Goal: Task Accomplishment & Management: Use online tool/utility

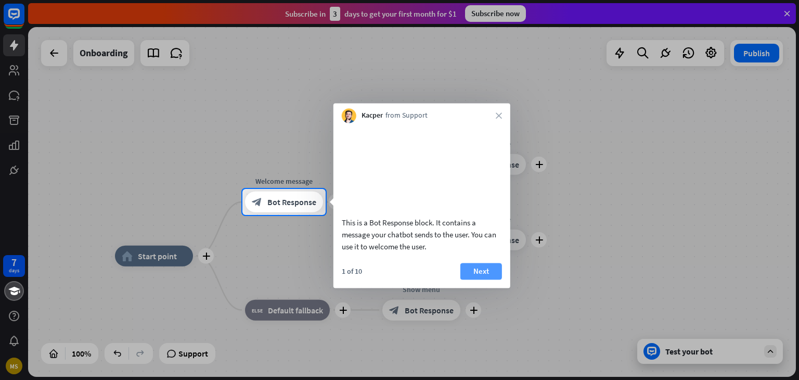
click at [479, 279] on button "Next" at bounding box center [481, 271] width 42 height 17
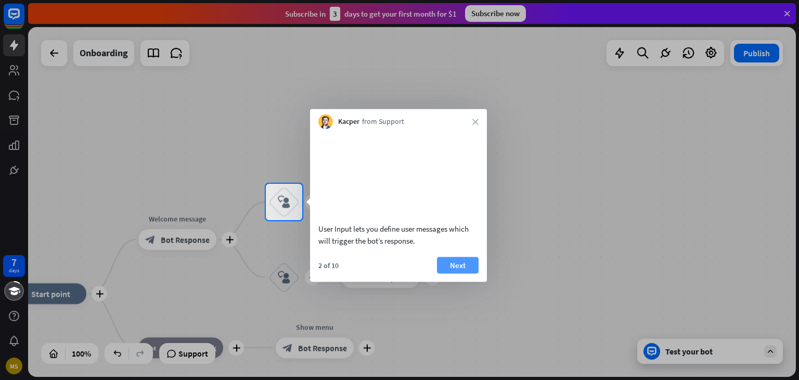
click at [458, 273] on button "Next" at bounding box center [458, 264] width 42 height 17
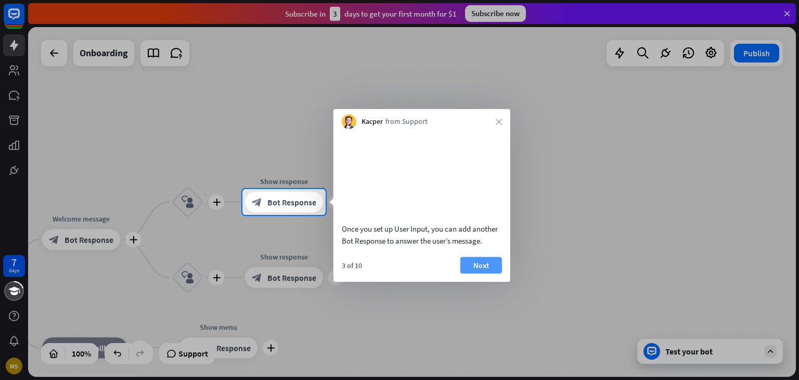
click at [489, 271] on button "Next" at bounding box center [481, 264] width 42 height 17
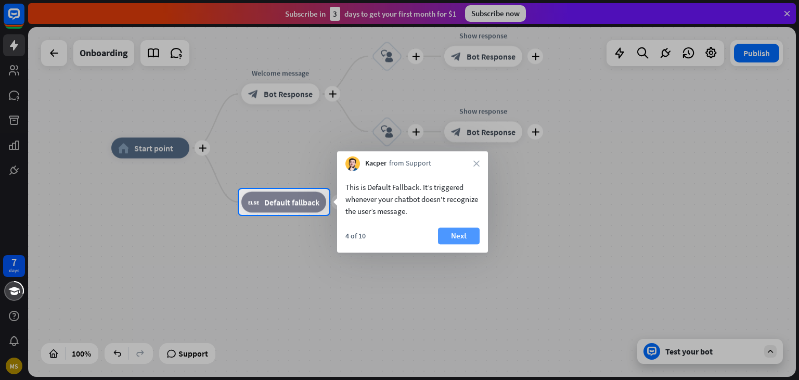
click at [460, 234] on button "Next" at bounding box center [459, 235] width 42 height 17
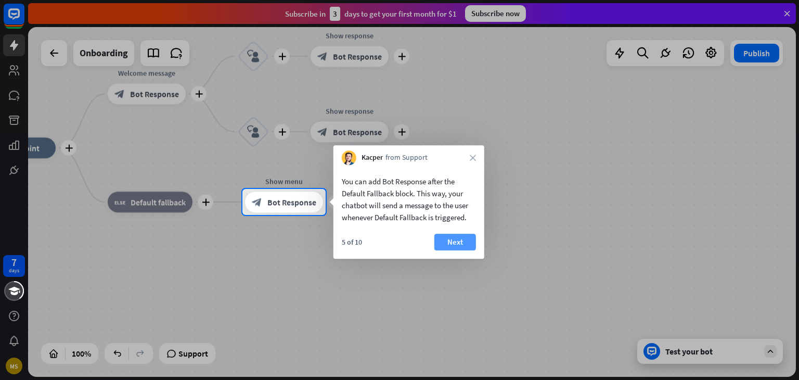
click at [461, 234] on button "Next" at bounding box center [455, 241] width 42 height 17
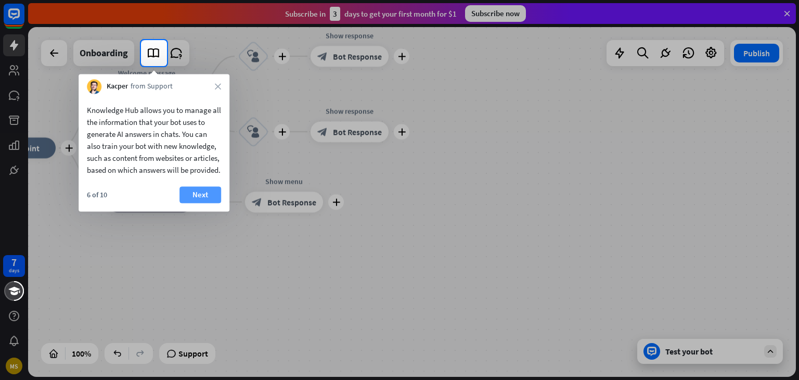
click at [200, 203] on button "Next" at bounding box center [200, 194] width 42 height 17
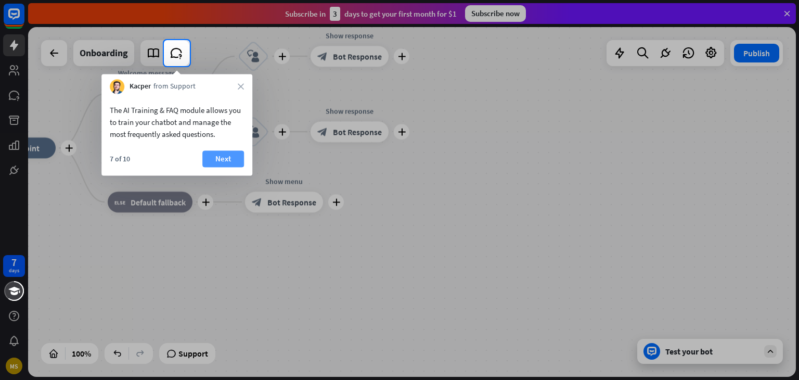
click at [218, 156] on button "Next" at bounding box center [223, 158] width 42 height 17
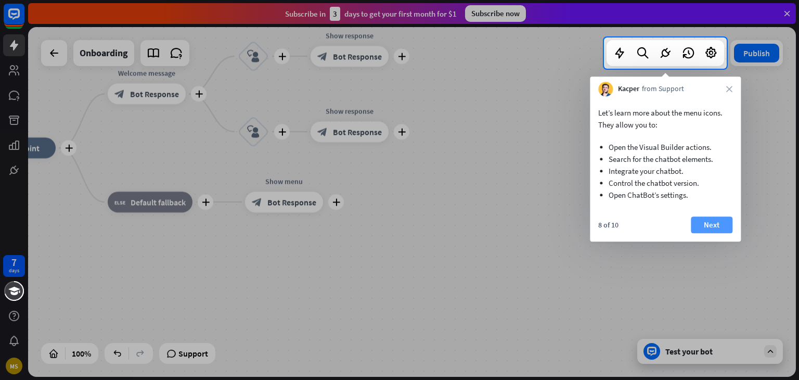
click at [722, 218] on button "Next" at bounding box center [711, 224] width 42 height 17
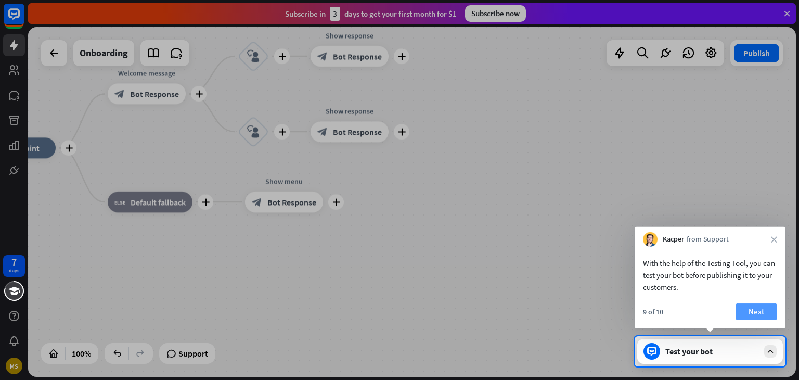
click at [753, 303] on button "Next" at bounding box center [756, 311] width 42 height 17
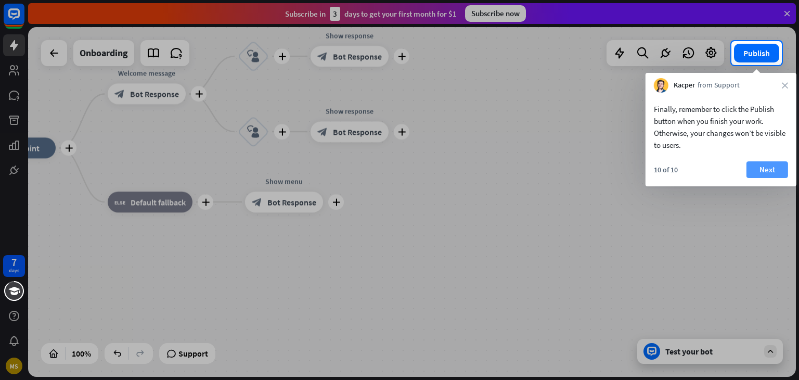
click at [755, 169] on button "Next" at bounding box center [767, 169] width 42 height 17
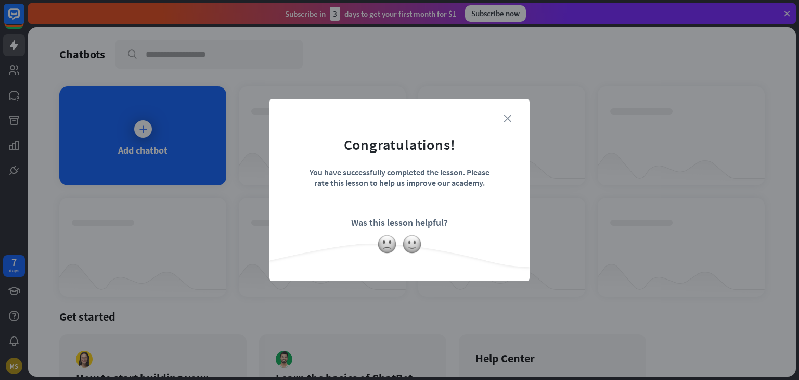
click at [505, 117] on icon "close" at bounding box center [507, 118] width 8 height 8
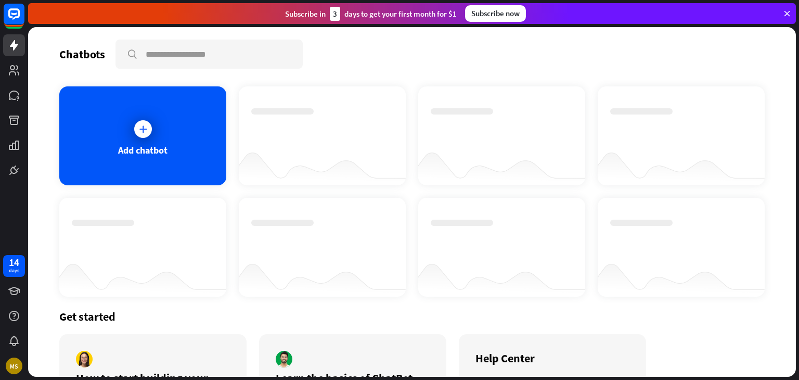
scroll to position [84, 0]
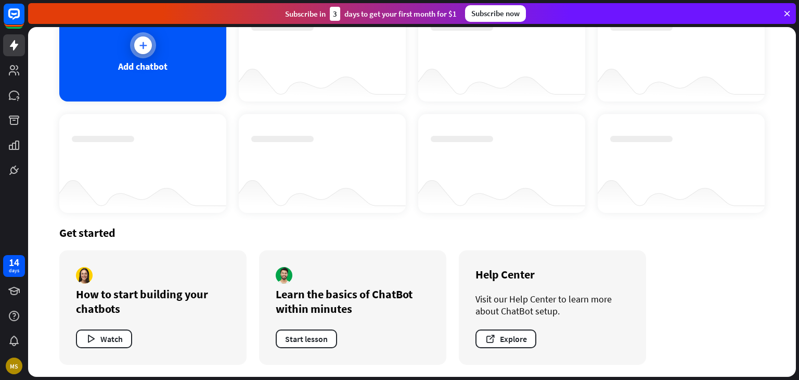
click at [156, 46] on div "Add chatbot" at bounding box center [142, 52] width 167 height 99
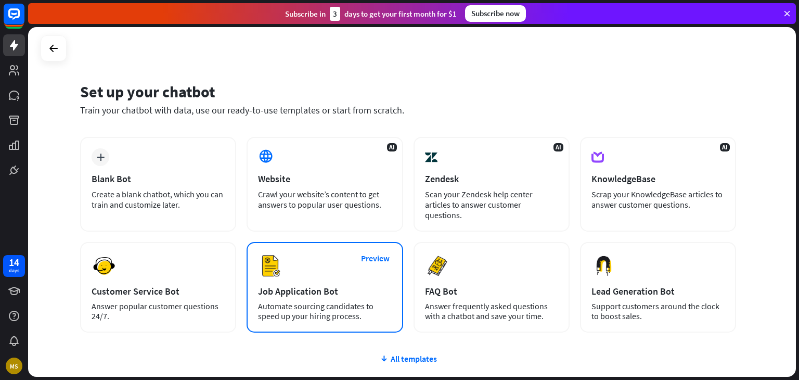
scroll to position [69, 0]
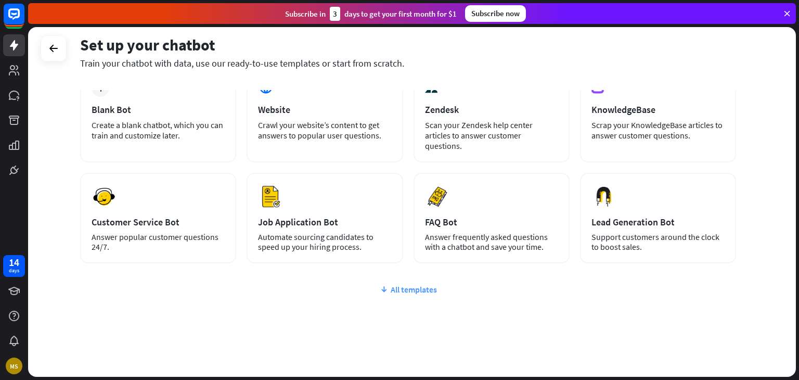
click at [401, 284] on div "All templates" at bounding box center [408, 289] width 656 height 10
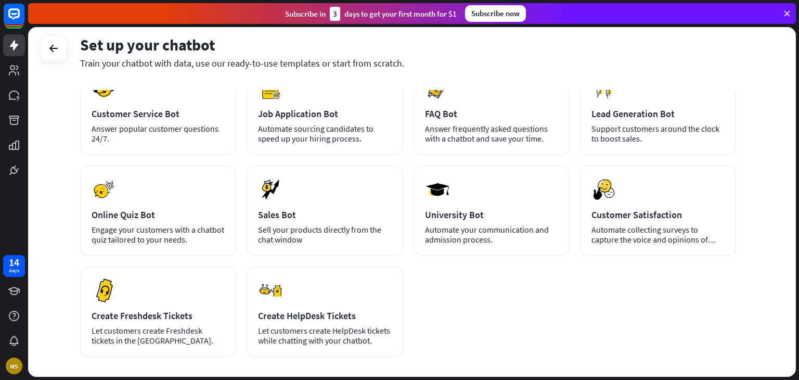
scroll to position [218, 0]
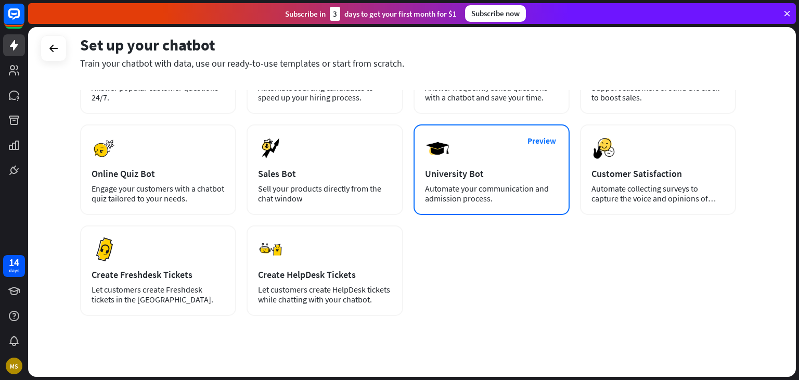
click at [500, 169] on div "Preview University Bot Automate your communication and admission process." at bounding box center [491, 169] width 156 height 90
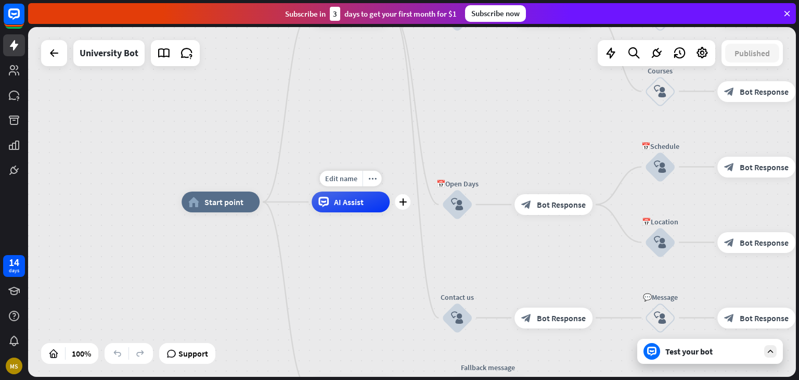
click at [341, 209] on div "AI Assist" at bounding box center [350, 201] width 78 height 21
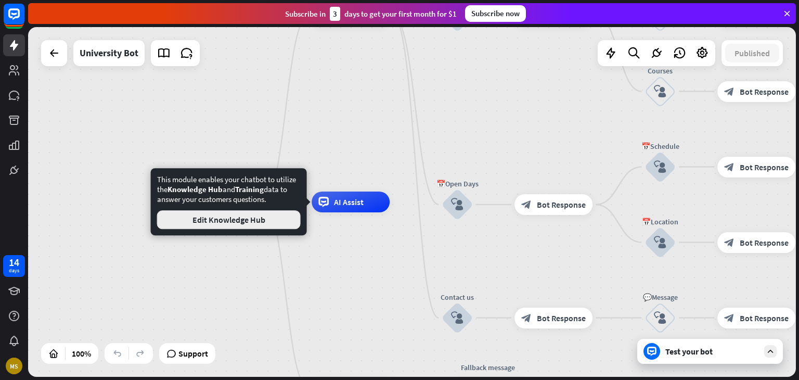
click at [245, 223] on button "Edit Knowledge Hub" at bounding box center [228, 219] width 143 height 19
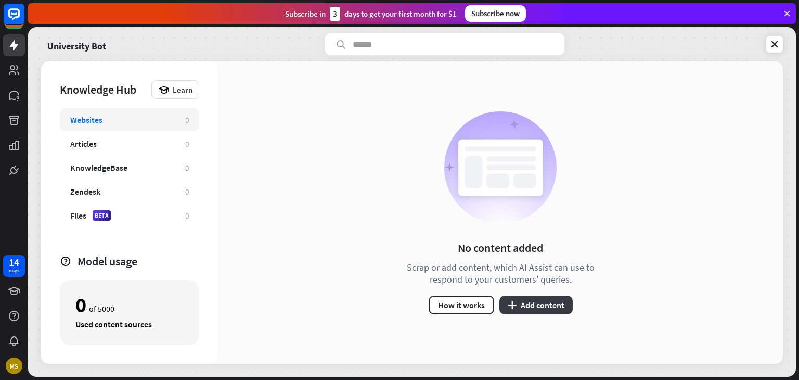
click at [552, 303] on button "plus Add content" at bounding box center [535, 304] width 73 height 19
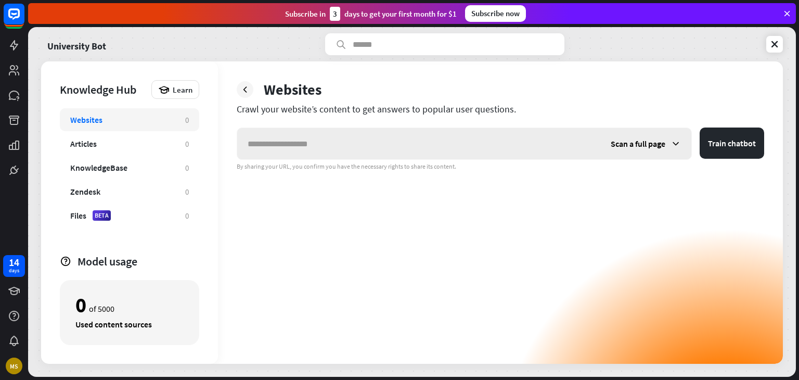
click at [396, 130] on input "text" at bounding box center [418, 143] width 363 height 31
click at [669, 142] on div "Scan a full page" at bounding box center [645, 143] width 91 height 31
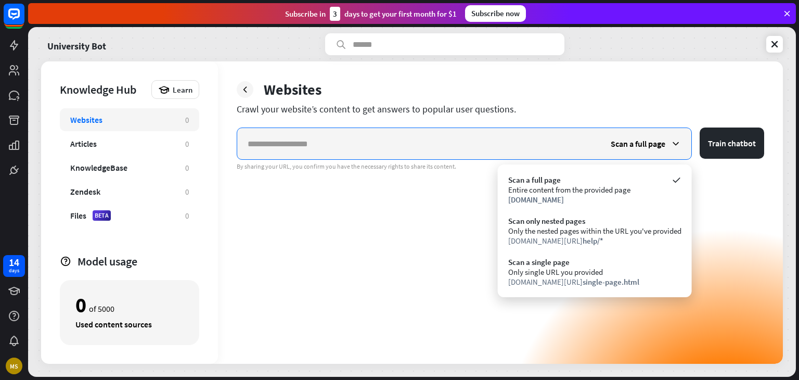
drag, startPoint x: 557, startPoint y: 147, endPoint x: 575, endPoint y: 169, distance: 28.1
click at [557, 150] on input "text" at bounding box center [418, 143] width 363 height 31
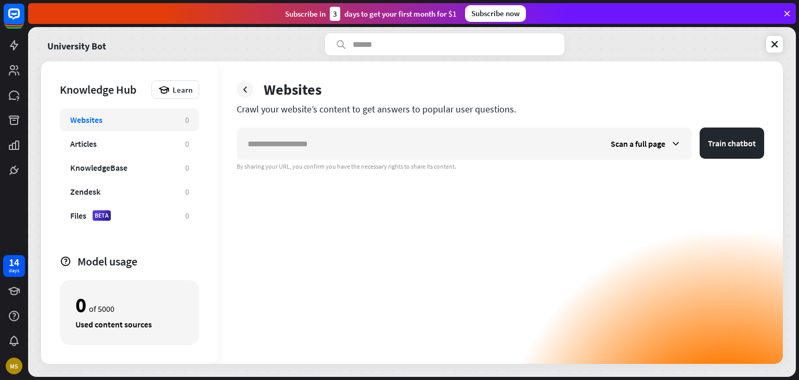
click at [578, 180] on div "Scan a full page Train chatbot By sharing your URL, you confirm you have the ne…" at bounding box center [500, 245] width 527 height 236
click at [741, 142] on button "Train chatbot" at bounding box center [731, 142] width 64 height 31
click at [658, 146] on span "Scan a full page" at bounding box center [637, 143] width 55 height 10
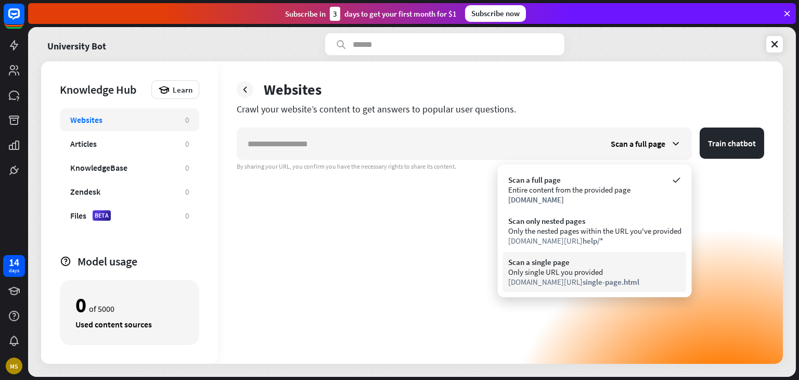
click at [582, 283] on span "single-page.html" at bounding box center [610, 282] width 57 height 10
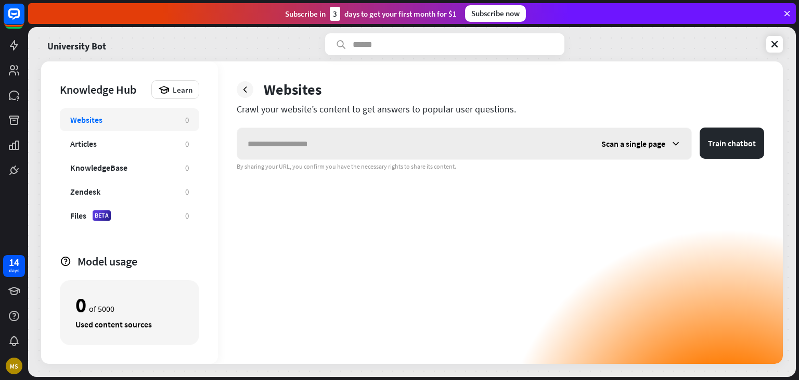
click at [630, 141] on span "Scan a single page" at bounding box center [633, 143] width 64 height 10
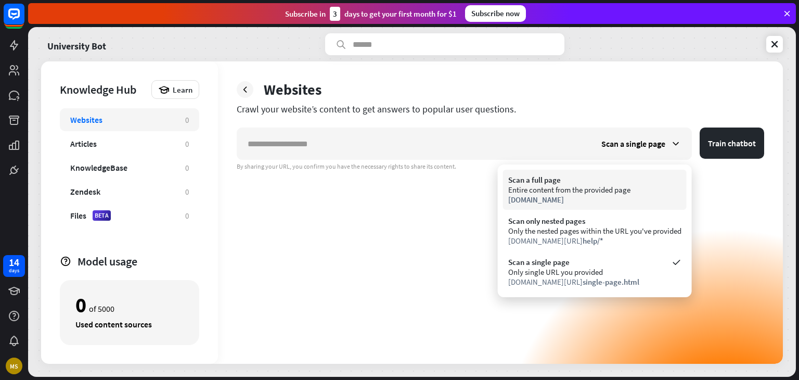
click at [610, 172] on div "Scan a full page Entire content from the provided page www.chatbot.com" at bounding box center [595, 189] width 184 height 40
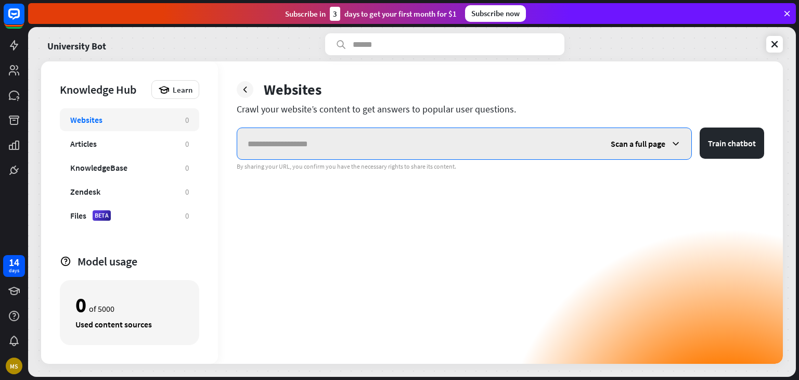
click at [402, 148] on input "text" at bounding box center [418, 143] width 363 height 31
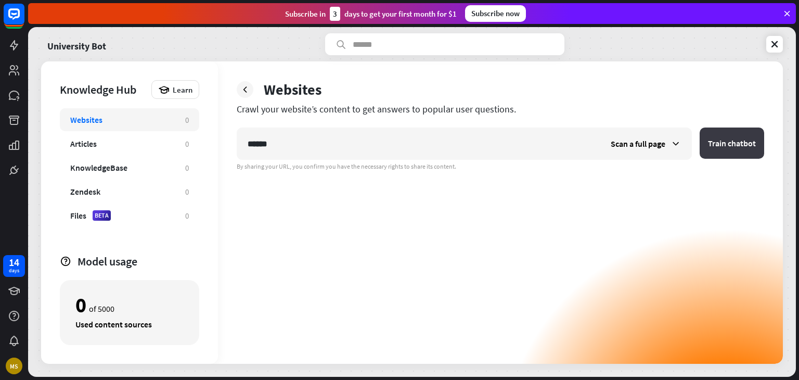
click at [741, 138] on button "Train chatbot" at bounding box center [731, 142] width 64 height 31
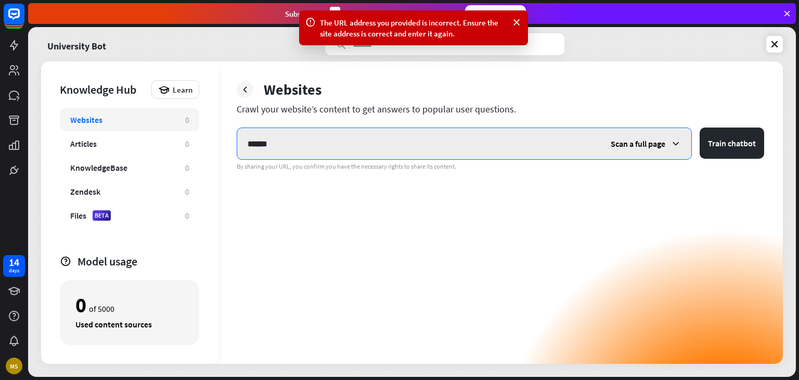
click at [350, 155] on input "******" at bounding box center [418, 143] width 363 height 31
type input "*"
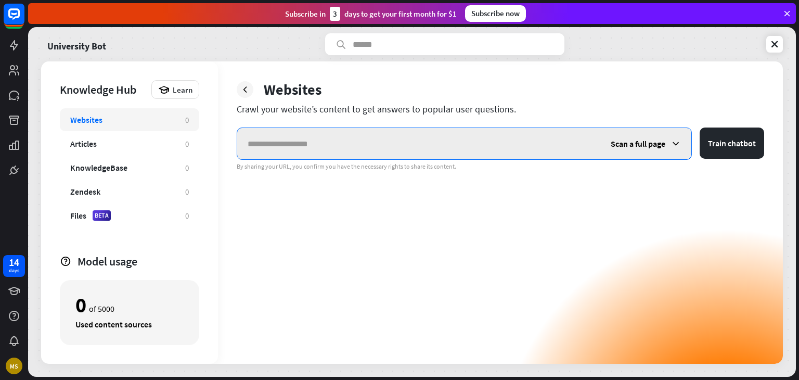
paste input "**********"
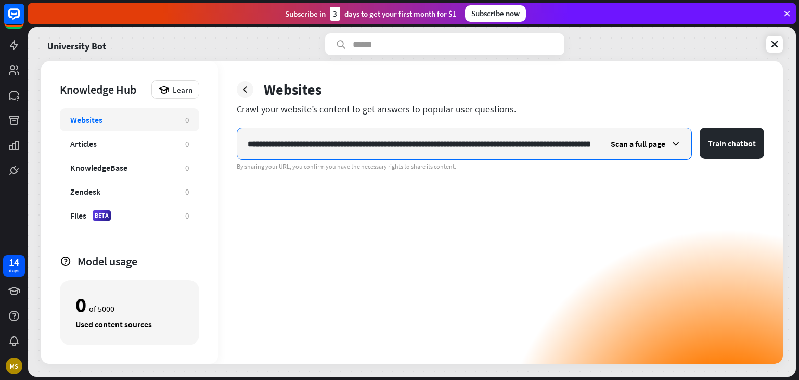
scroll to position [0, 716]
type input "**********"
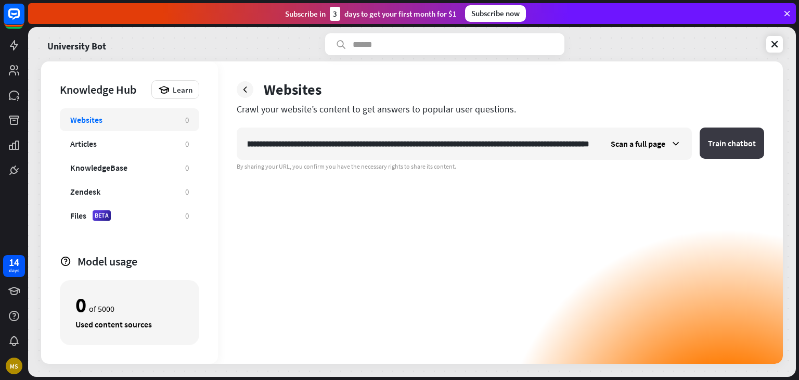
click at [729, 133] on button "Train chatbot" at bounding box center [731, 142] width 64 height 31
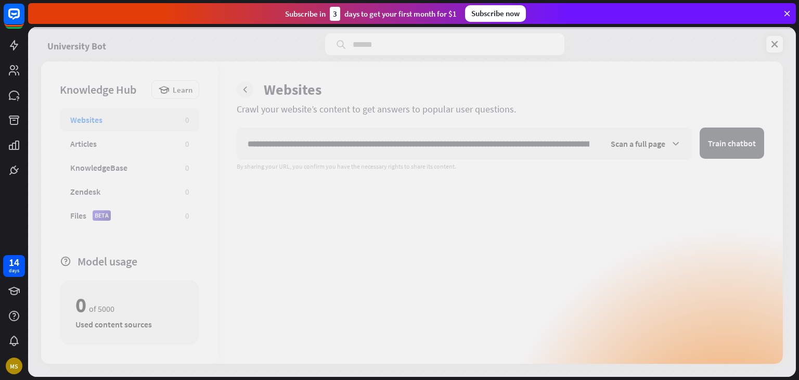
click at [730, 138] on div at bounding box center [411, 201] width 767 height 349
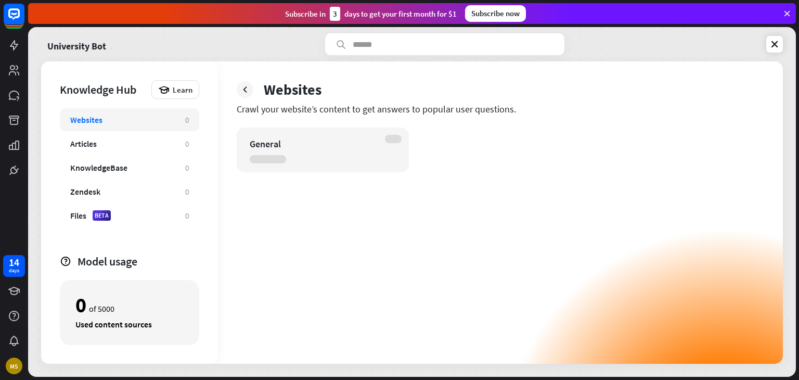
click at [341, 163] on div "General" at bounding box center [323, 149] width 172 height 45
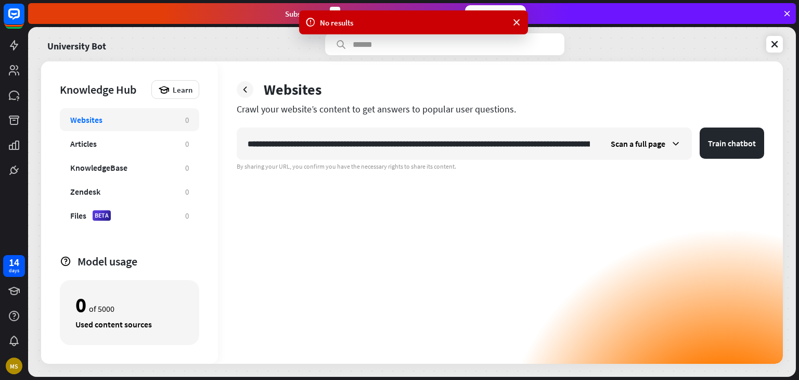
scroll to position [0, 717]
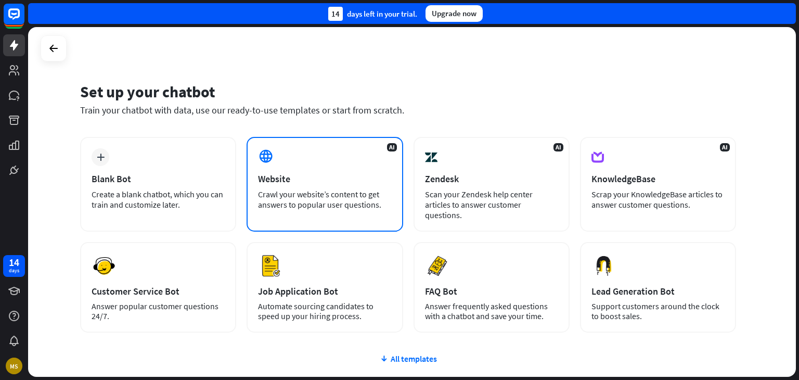
click at [342, 162] on div "AI Website Crawl your website’s content to get answers to popular user question…" at bounding box center [324, 184] width 156 height 95
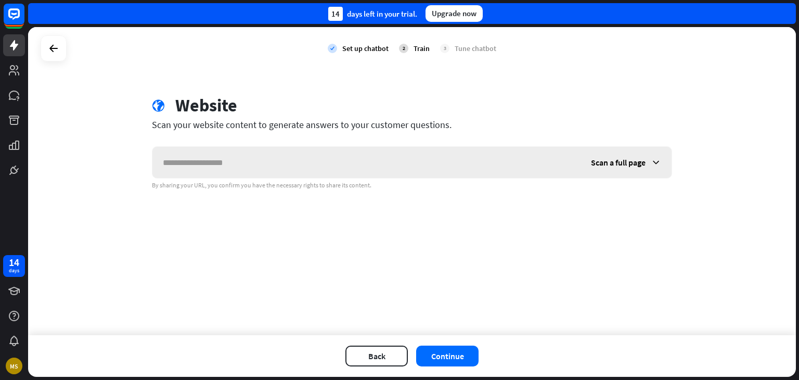
click at [368, 167] on input "text" at bounding box center [366, 162] width 428 height 31
click at [357, 168] on input "text" at bounding box center [366, 162] width 428 height 31
click at [617, 172] on div "Scan a full page" at bounding box center [625, 162] width 91 height 31
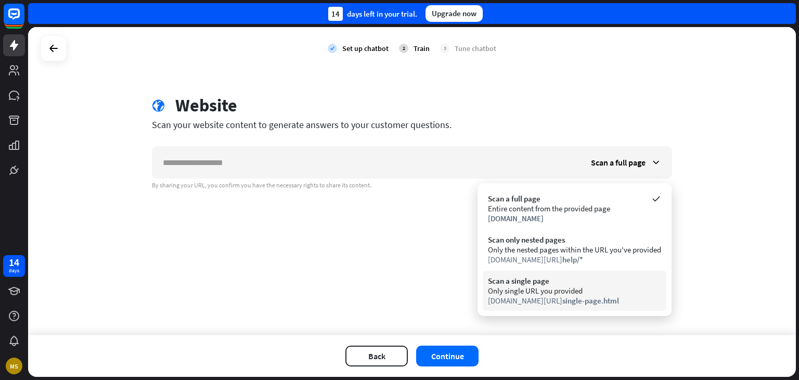
click at [586, 308] on div "Scan a single page Only single URL you provided [DOMAIN_NAME][URL] single-page.…" at bounding box center [574, 290] width 184 height 40
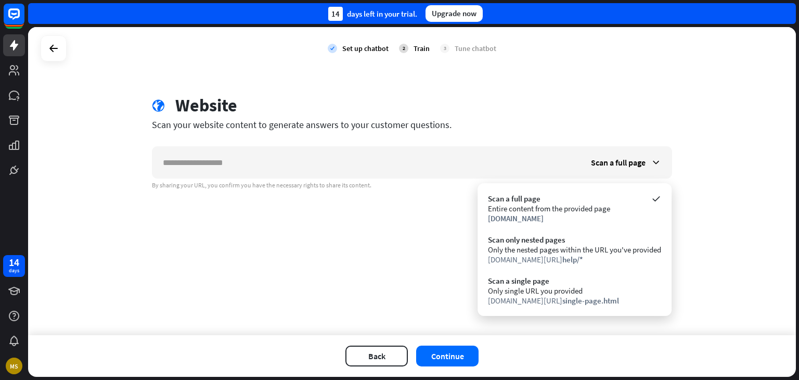
click at [586, 308] on div "check Set up chatbot 2 Train 3 Tune chatbot globe Website Scan your website con…" at bounding box center [411, 181] width 767 height 308
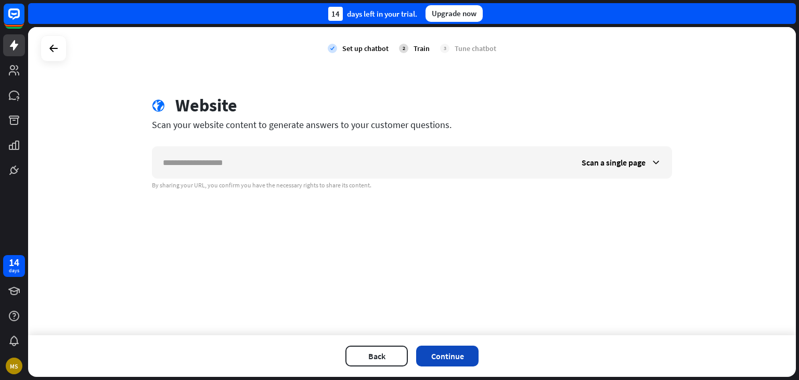
drag, startPoint x: 492, startPoint y: 342, endPoint x: 476, endPoint y: 348, distance: 17.6
click at [476, 348] on div "Back Continue" at bounding box center [411, 356] width 767 height 42
click at [474, 348] on button "Continue" at bounding box center [447, 355] width 62 height 21
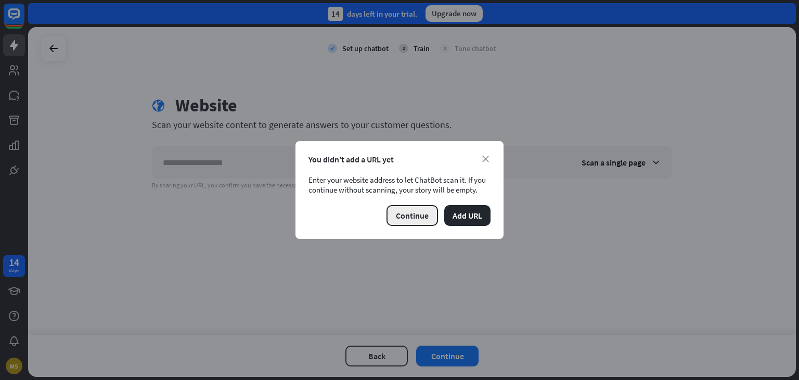
click at [424, 214] on button "Continue" at bounding box center [411, 215] width 51 height 21
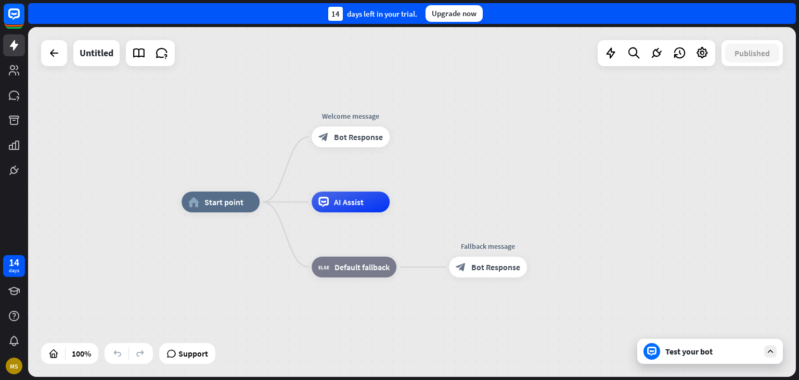
click at [711, 358] on div "Test your bot" at bounding box center [710, 350] width 146 height 25
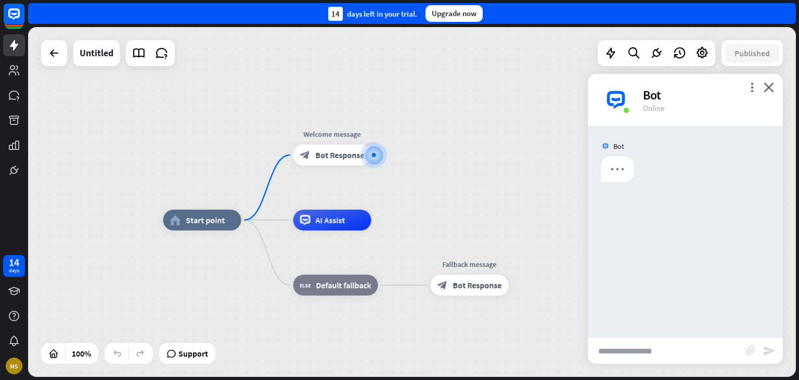
click at [674, 344] on input "text" at bounding box center [666, 350] width 158 height 26
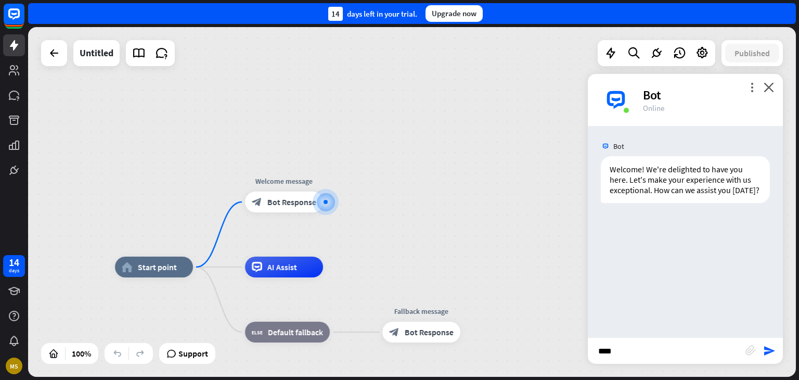
type input "*****"
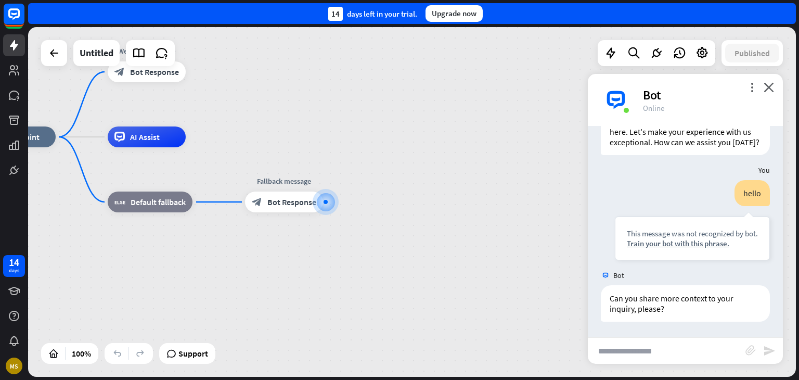
scroll to position [58, 0]
click at [204, 200] on icon "plus" at bounding box center [206, 201] width 8 height 7
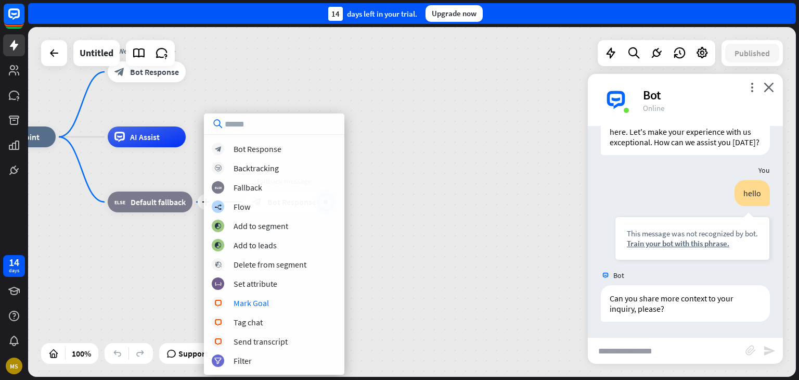
click at [393, 287] on div "home_2 Start point Welcome message block_bot_response Bot Response AI Assist pl…" at bounding box center [361, 311] width 767 height 349
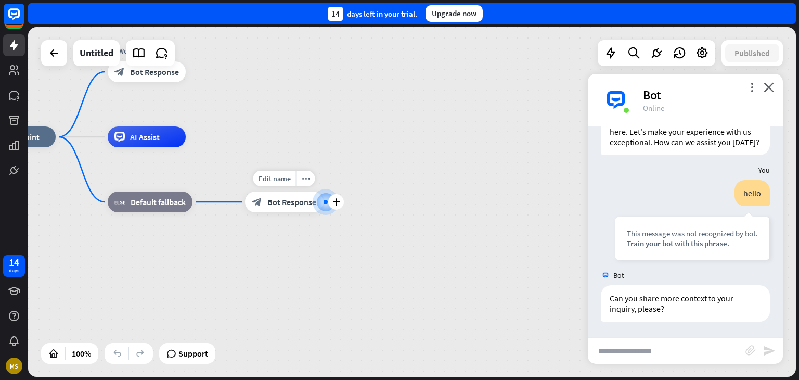
click at [324, 203] on div at bounding box center [325, 202] width 4 height 4
click at [336, 201] on icon "plus" at bounding box center [336, 201] width 8 height 7
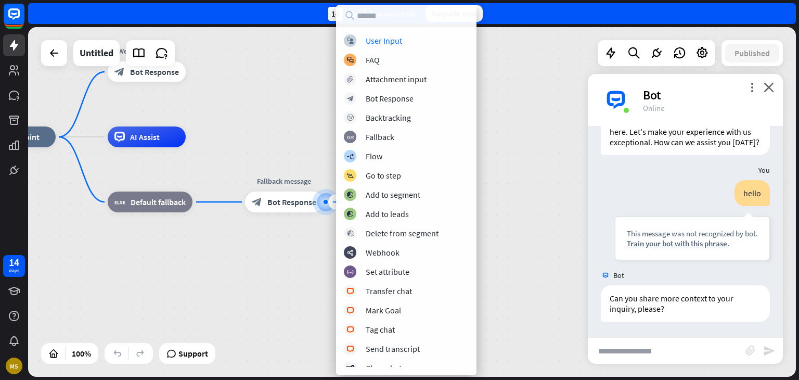
click at [336, 201] on div "block_user_input User Input block_faq FAQ block_attachment Attachment input blo…" at bounding box center [406, 200] width 140 height 332
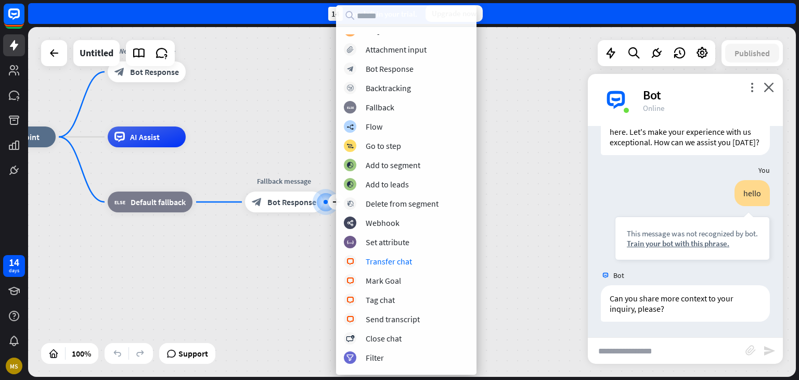
scroll to position [238, 0]
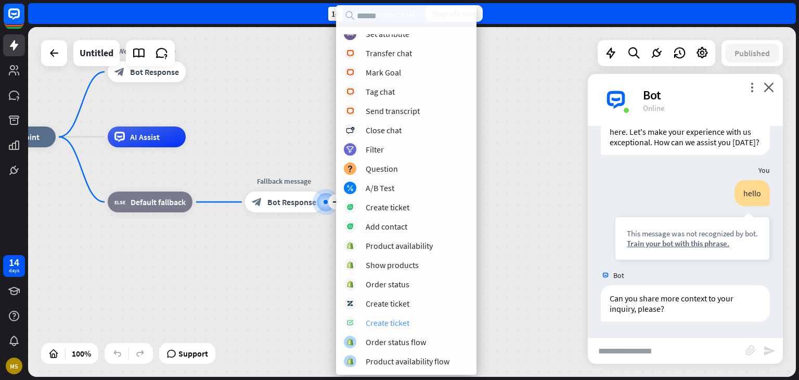
click at [407, 320] on div "Create ticket" at bounding box center [387, 322] width 44 height 10
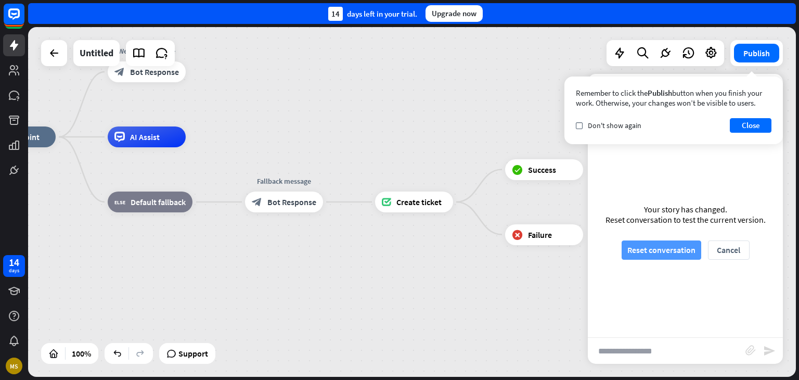
click at [668, 250] on button "Reset conversation" at bounding box center [661, 249] width 80 height 19
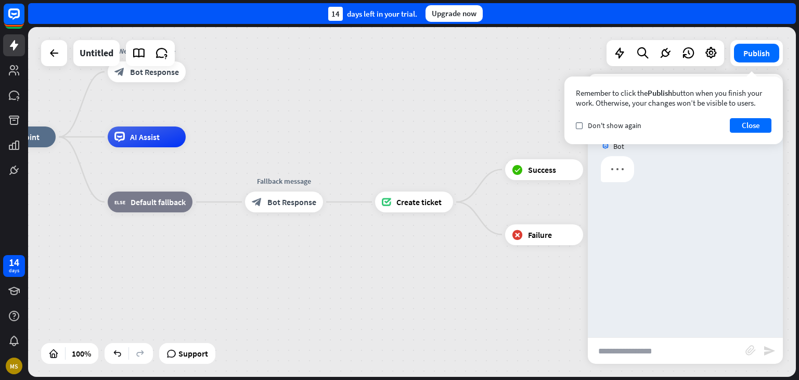
scroll to position [0, 0]
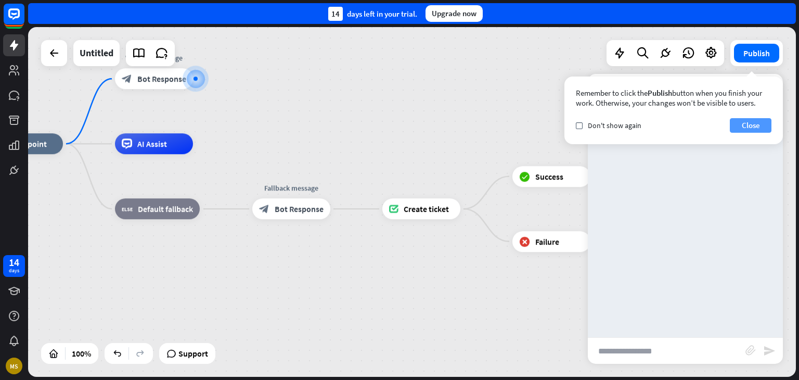
click at [746, 127] on button "Close" at bounding box center [750, 125] width 42 height 15
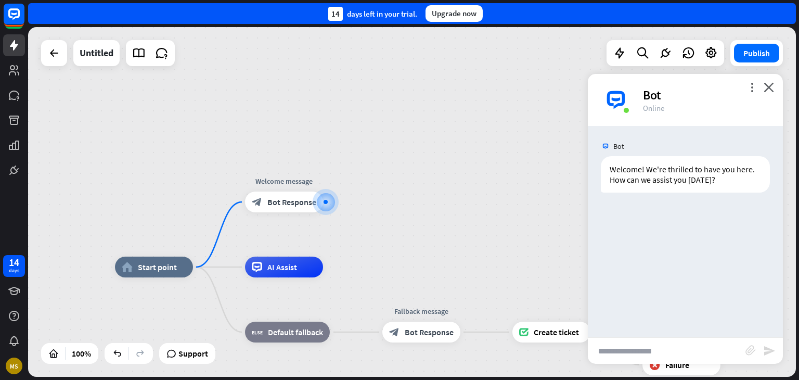
click at [672, 350] on input "text" at bounding box center [666, 350] width 158 height 26
type input "*****"
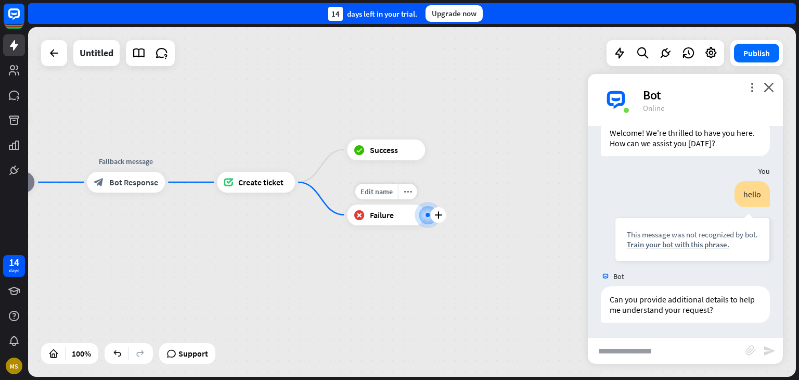
scroll to position [37, 0]
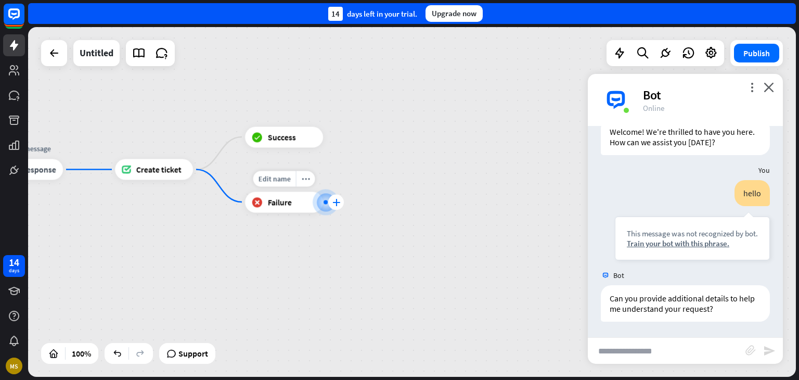
click at [339, 200] on icon "plus" at bounding box center [336, 201] width 8 height 7
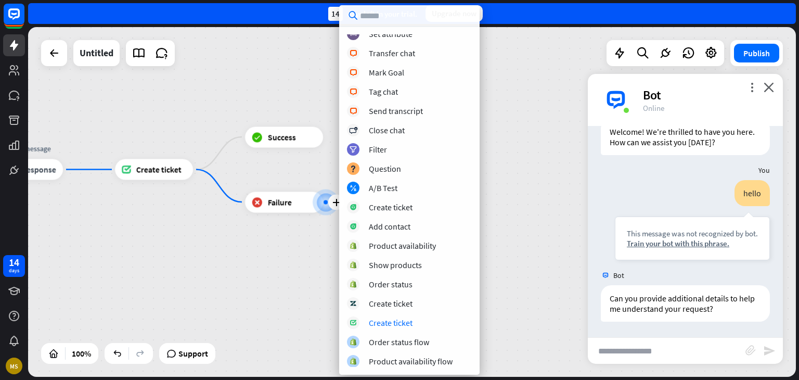
scroll to position [0, 0]
